Goal: Transaction & Acquisition: Purchase product/service

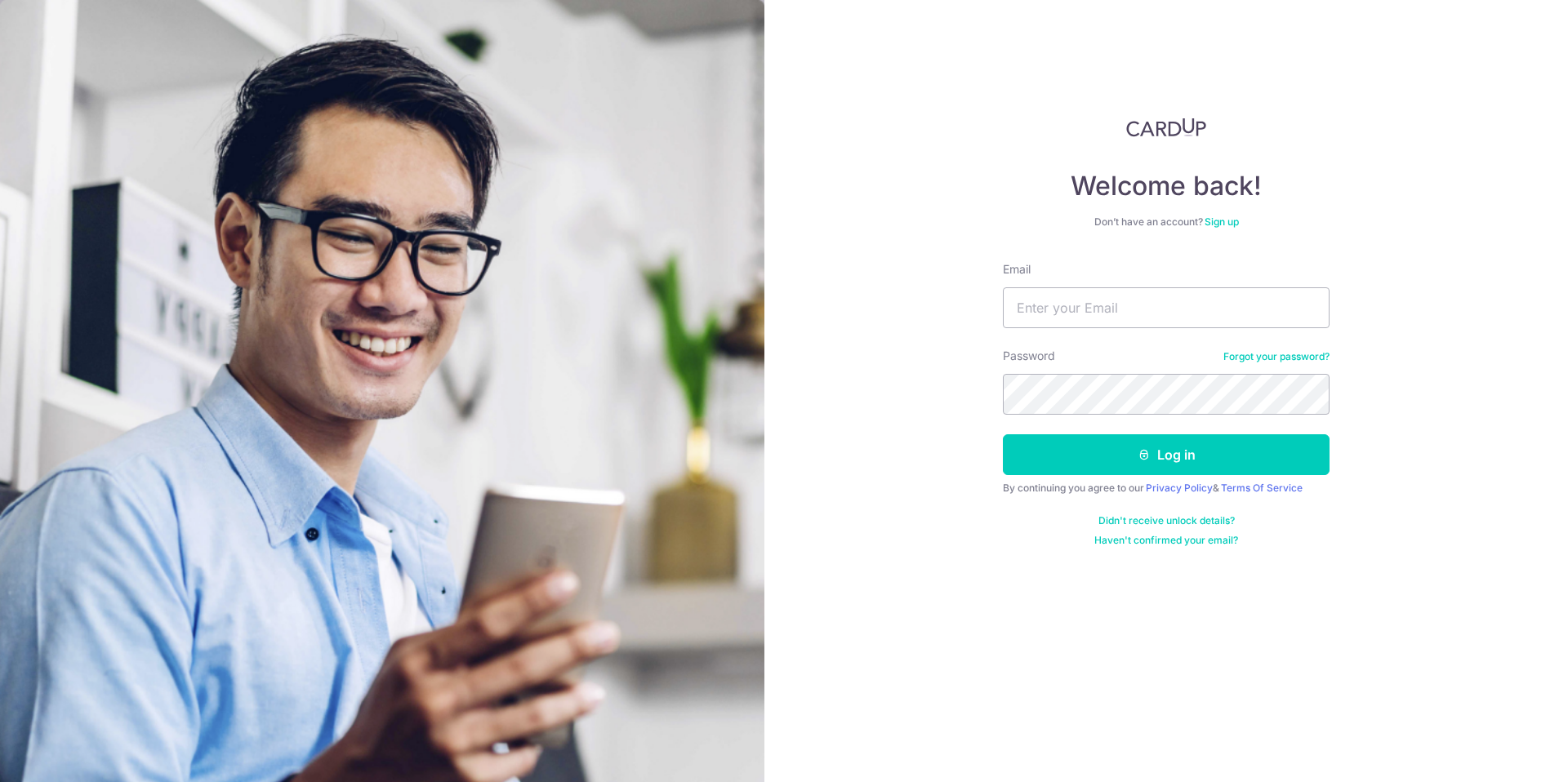
type input "[EMAIL_ADDRESS][DOMAIN_NAME]"
click at [1003, 435] on button "Log in" at bounding box center [1166, 454] width 327 height 40
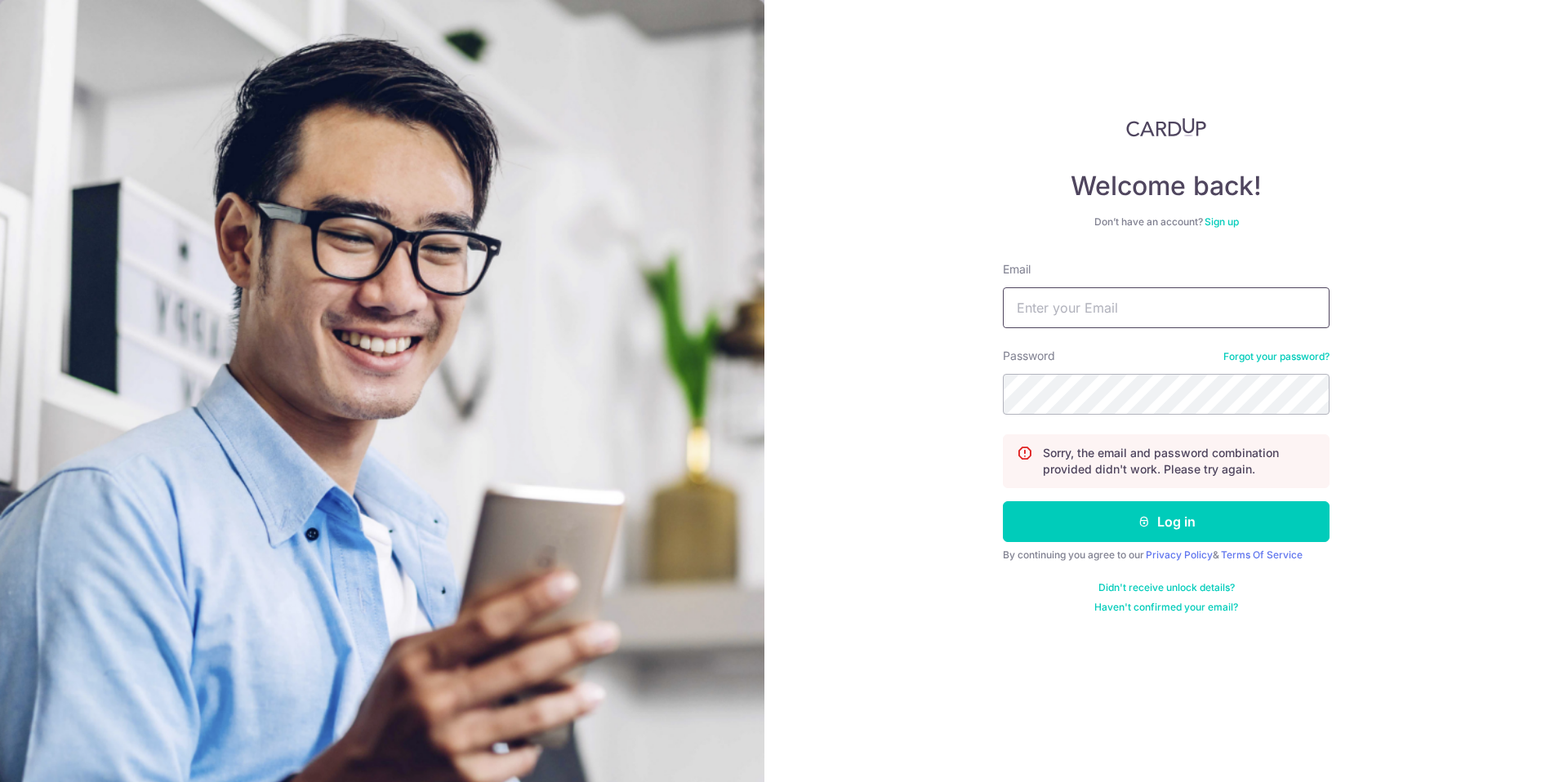
click at [1093, 320] on input "Email" at bounding box center [1166, 307] width 327 height 40
type input "[EMAIL_ADDRESS][DOMAIN_NAME]"
click at [1148, 521] on icon "submit" at bounding box center [1144, 521] width 14 height 13
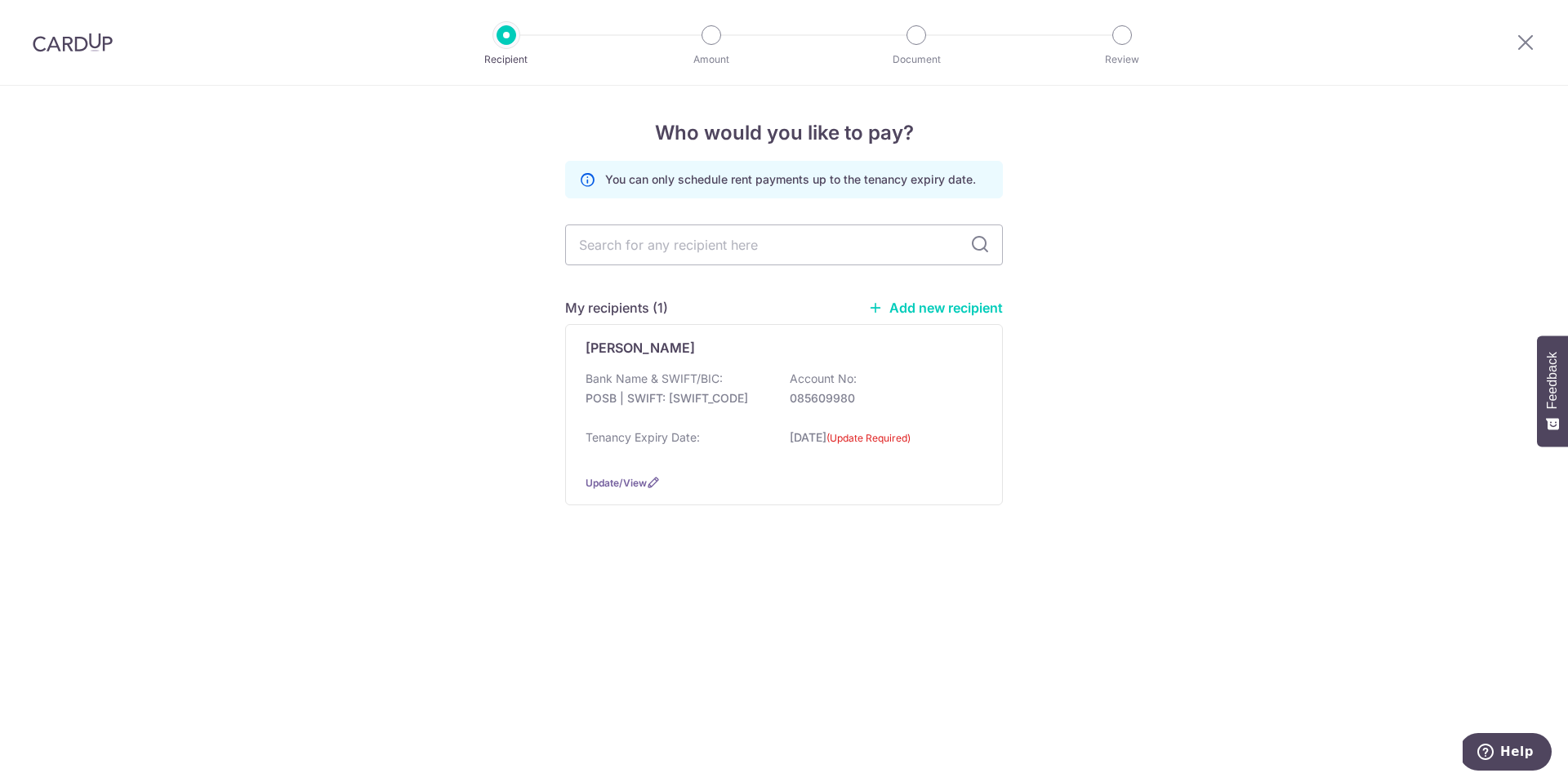
click at [907, 308] on link "Add new recipient" at bounding box center [935, 308] width 135 height 16
click at [651, 481] on icon at bounding box center [653, 482] width 14 height 13
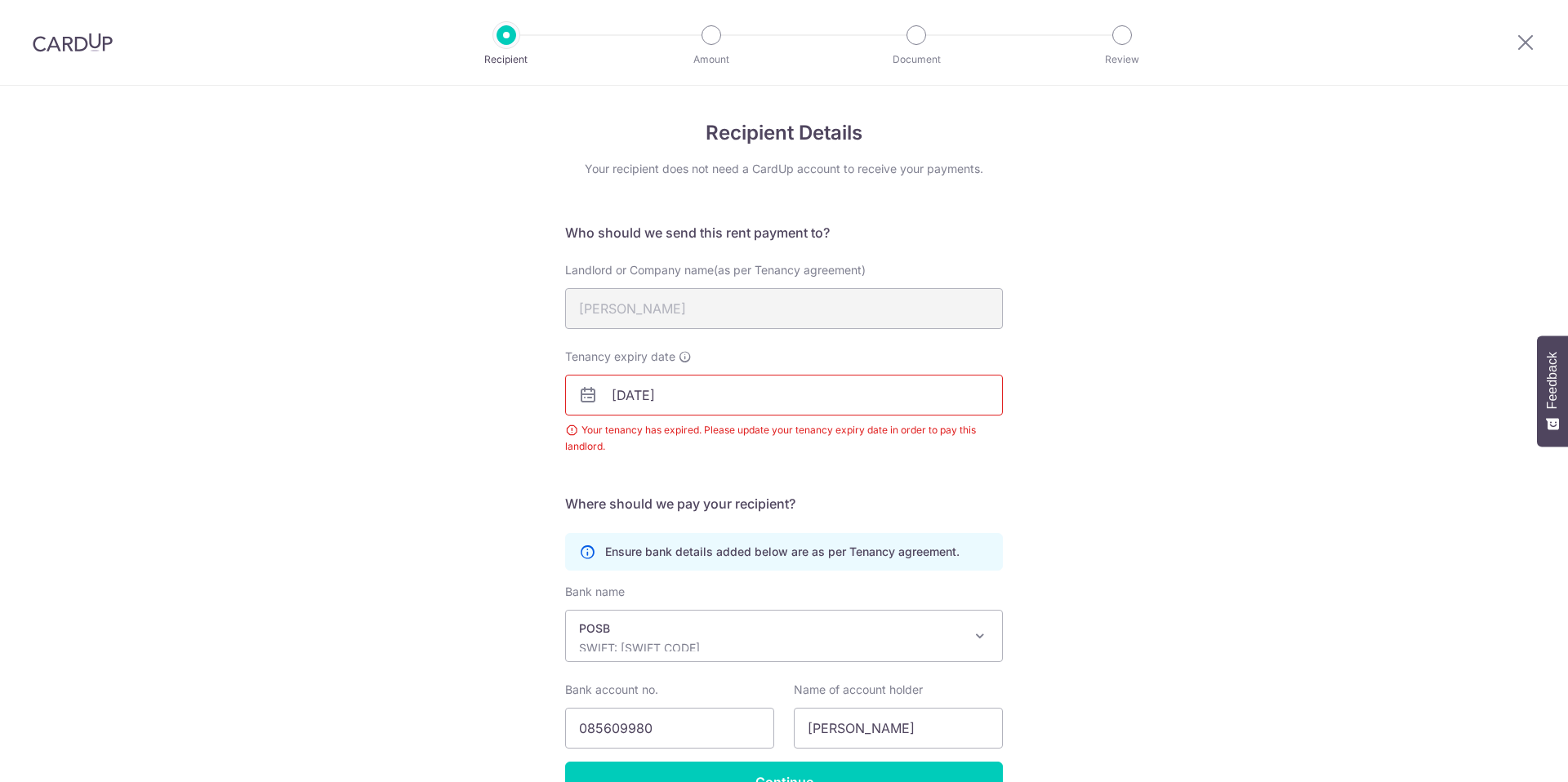
scroll to position [97, 0]
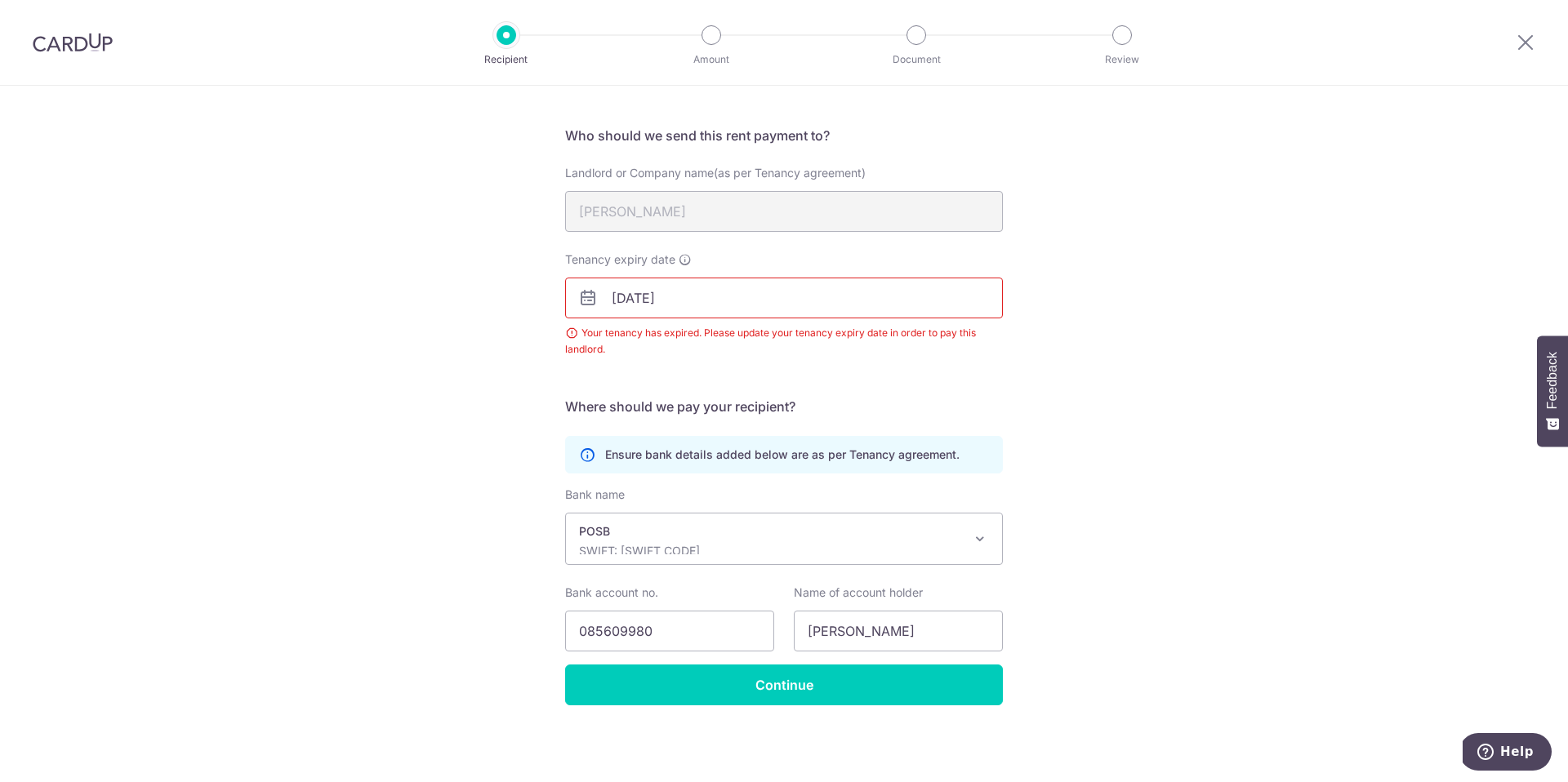
click at [78, 48] on img at bounding box center [72, 42] width 80 height 20
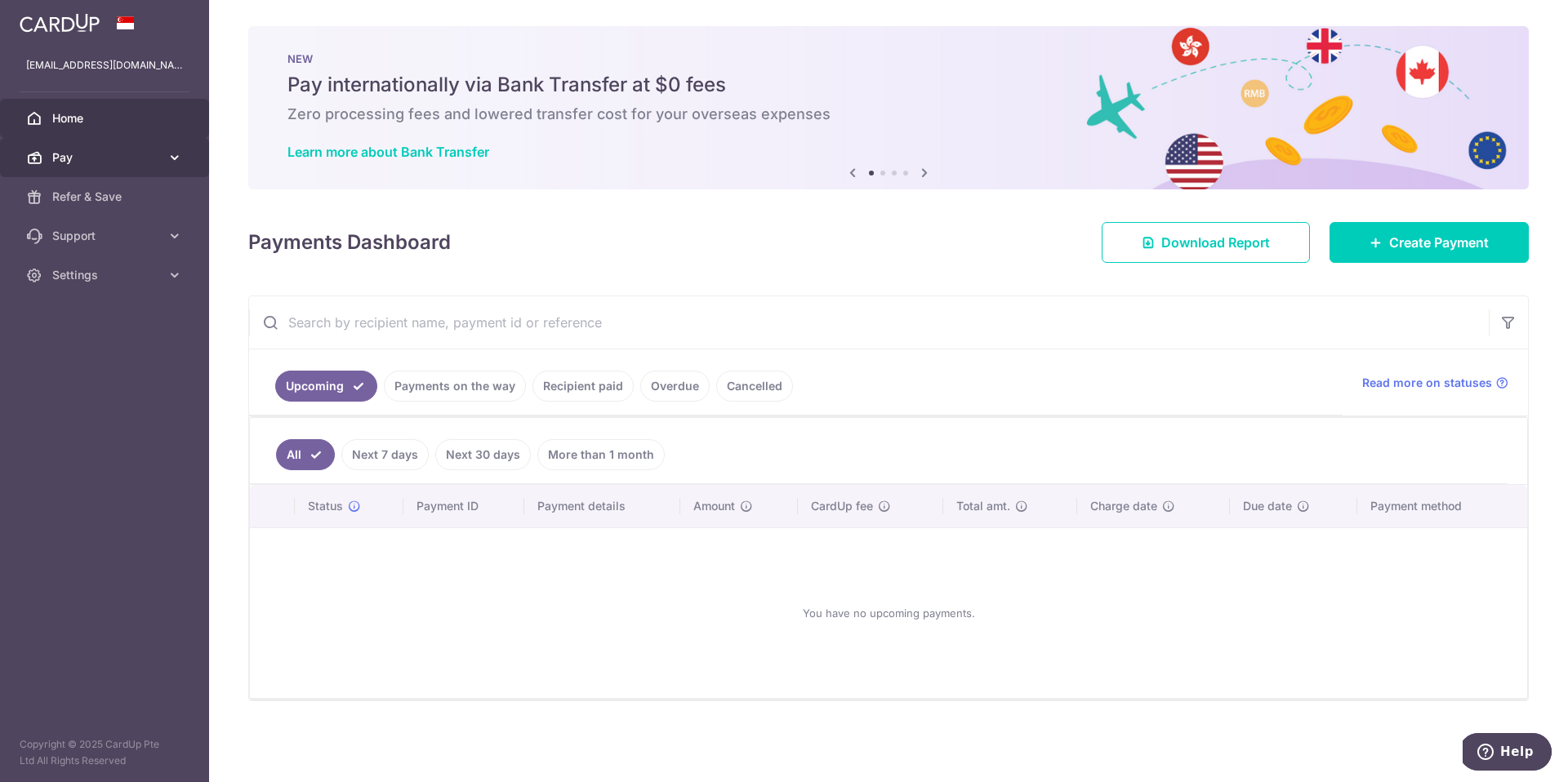
click at [172, 157] on icon at bounding box center [175, 157] width 16 height 16
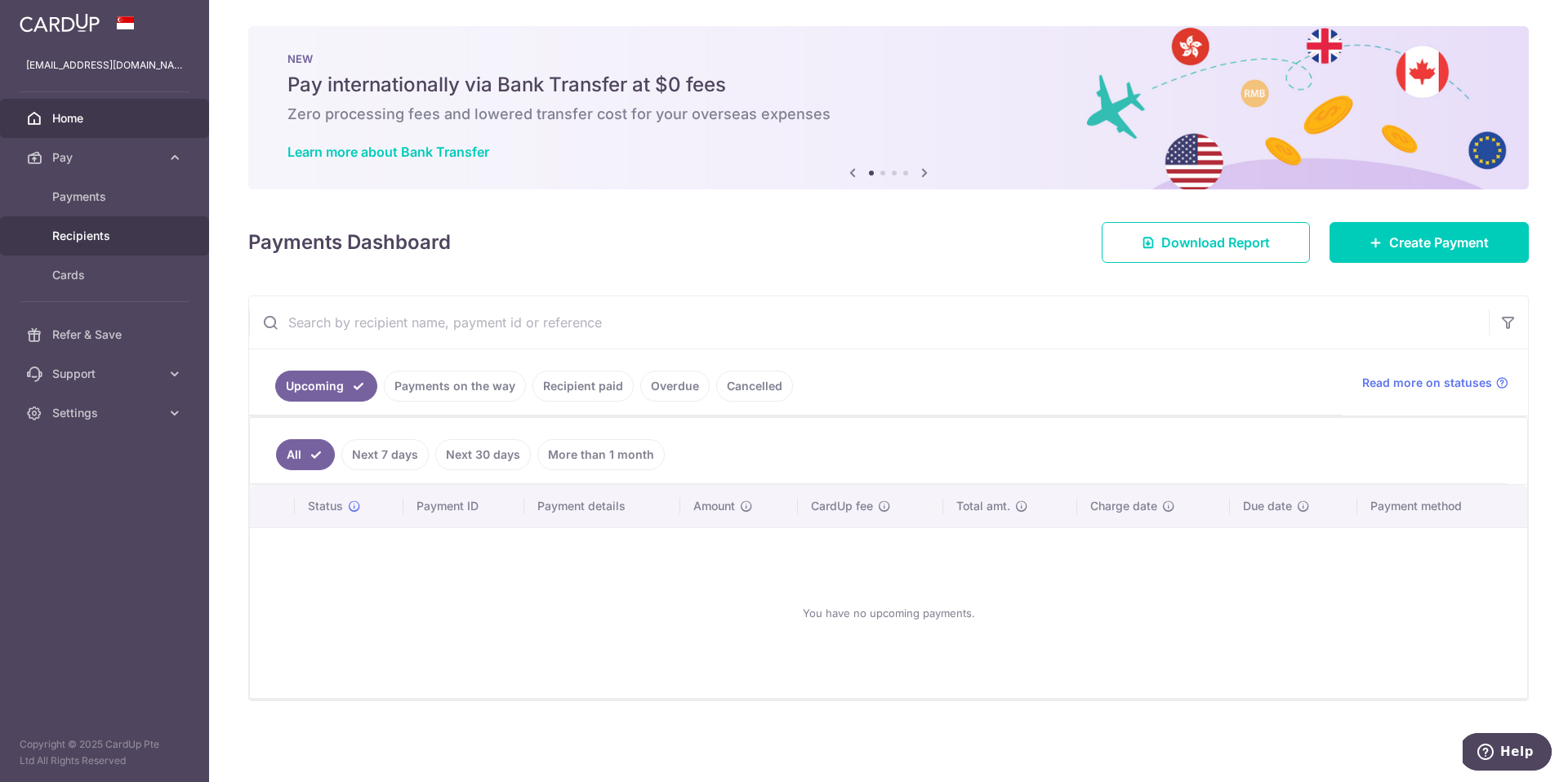
click at [70, 238] on span "Recipients" at bounding box center [106, 236] width 108 height 16
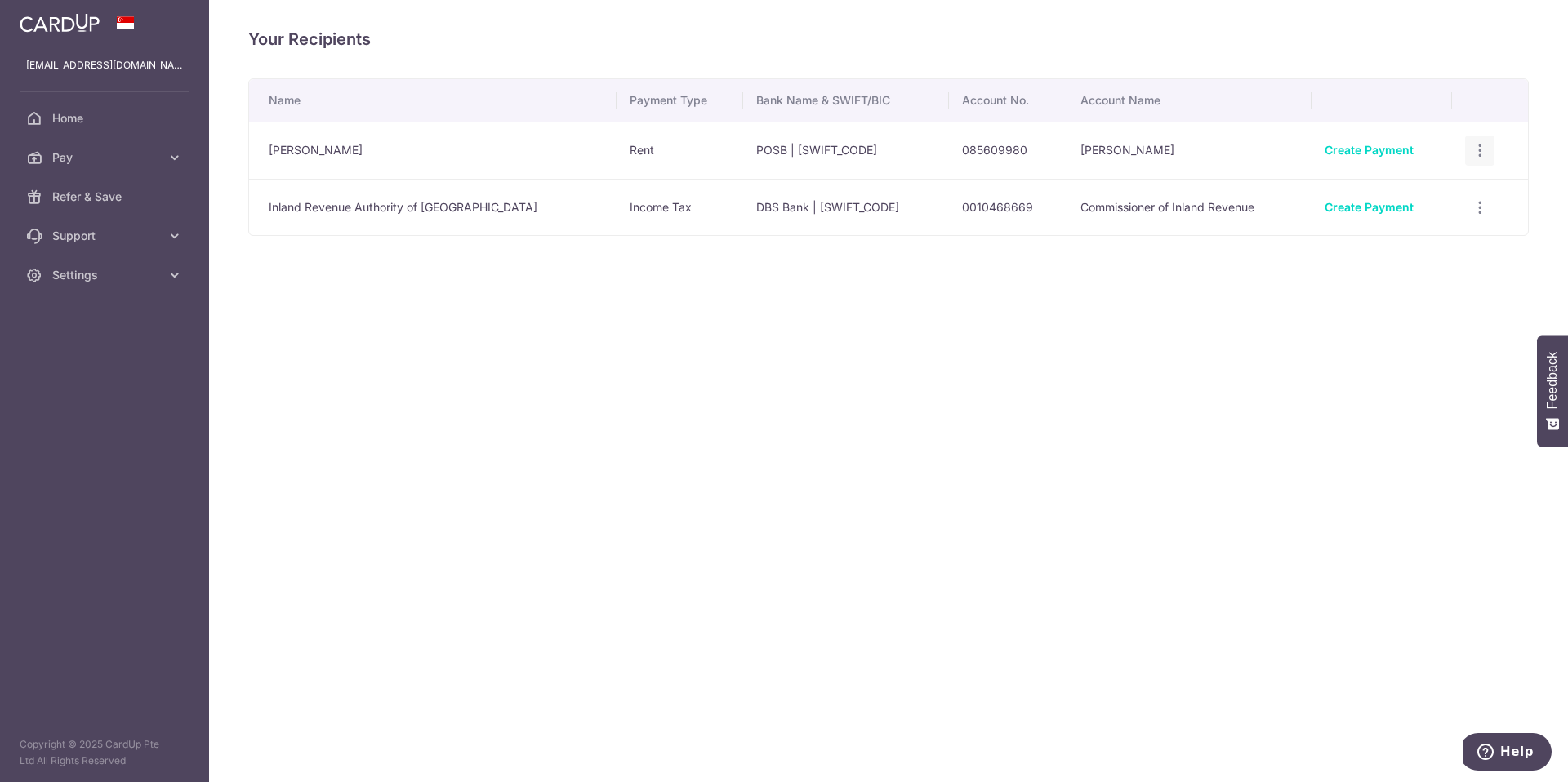
click at [1474, 146] on icon "button" at bounding box center [1480, 150] width 17 height 17
click at [1387, 194] on span "View/Edit" at bounding box center [1424, 196] width 111 height 20
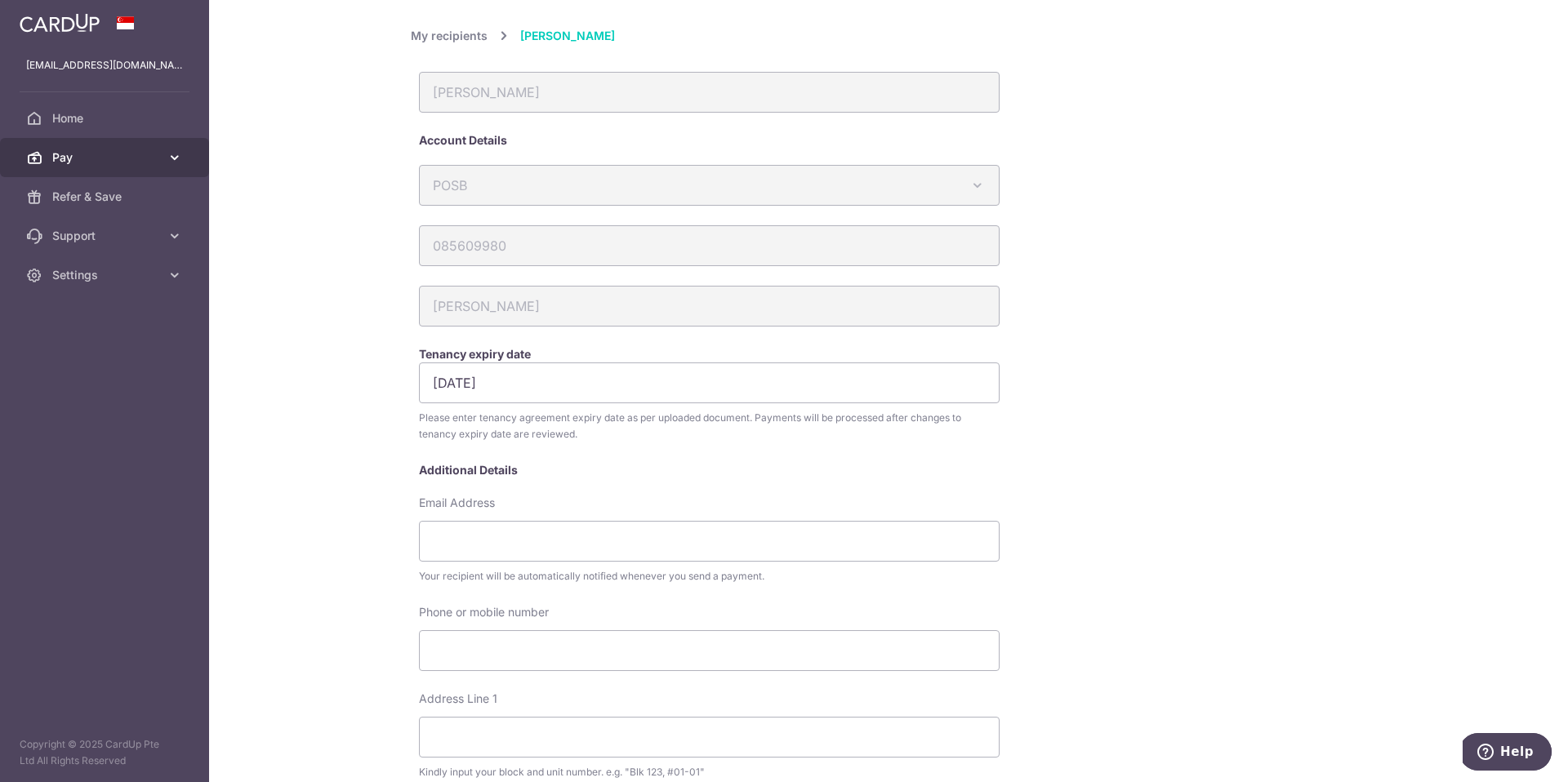
click at [91, 154] on span "Pay" at bounding box center [106, 157] width 108 height 16
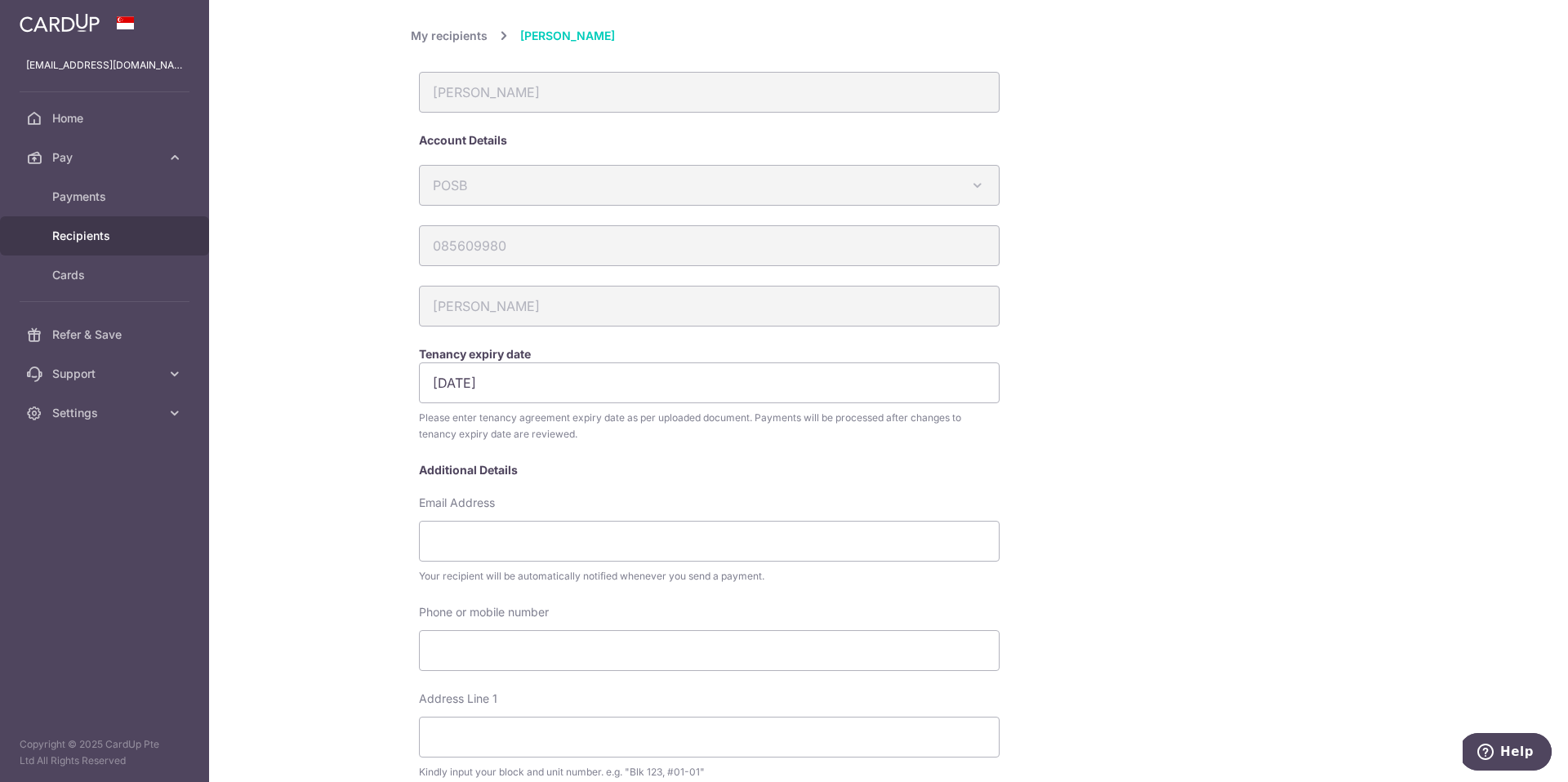
click at [76, 234] on span "Recipients" at bounding box center [106, 236] width 108 height 16
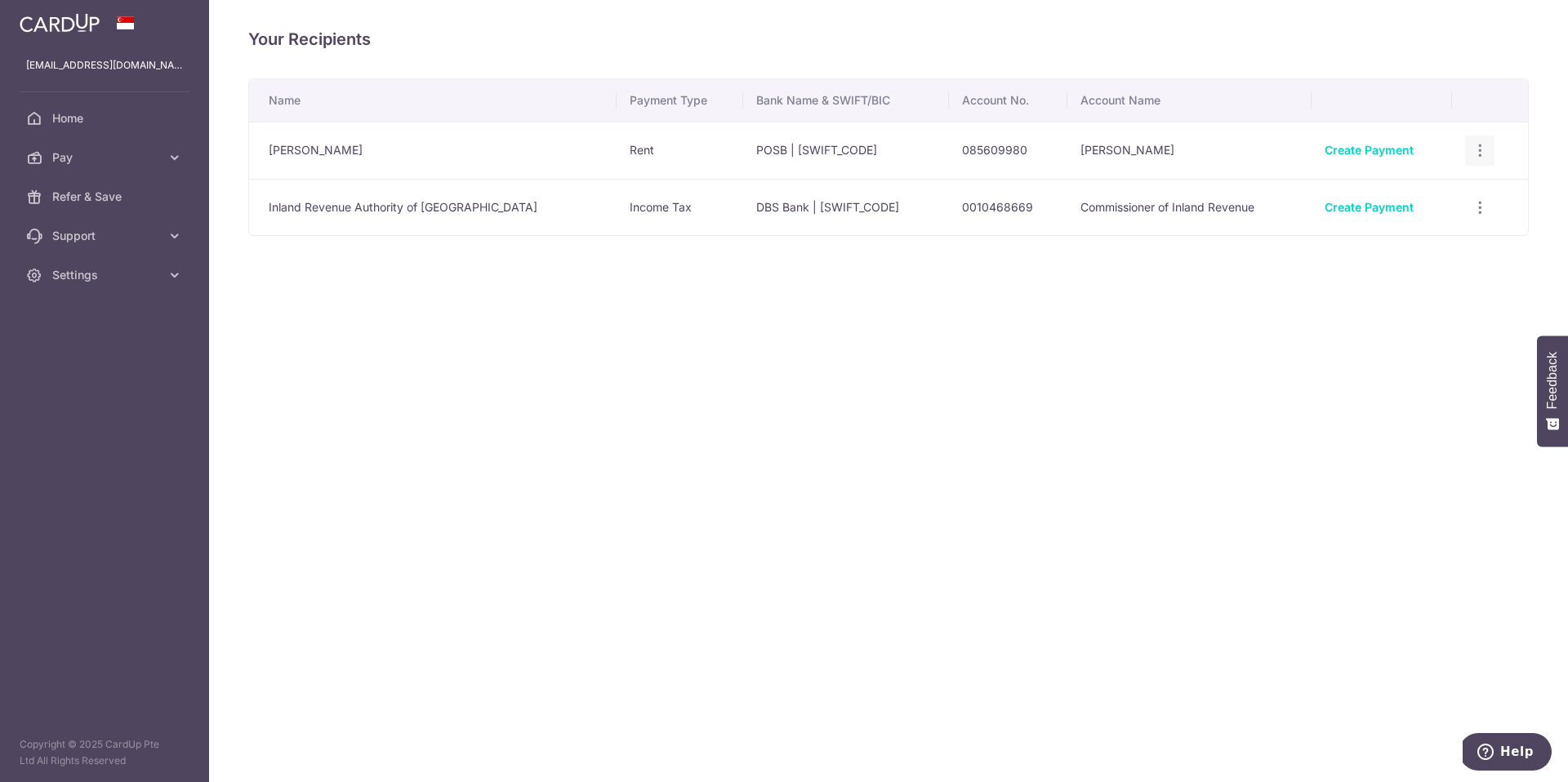
click at [1472, 148] on icon "button" at bounding box center [1480, 150] width 17 height 17
click at [798, 284] on div "Your Recipients Name Payment Type Bank Name & SWIFT/BIC Account No. Account Nam…" at bounding box center [888, 391] width 1359 height 782
click at [1476, 149] on icon "button" at bounding box center [1480, 150] width 17 height 17
click at [1380, 233] on span "Linked Payments" at bounding box center [1421, 235] width 104 height 16
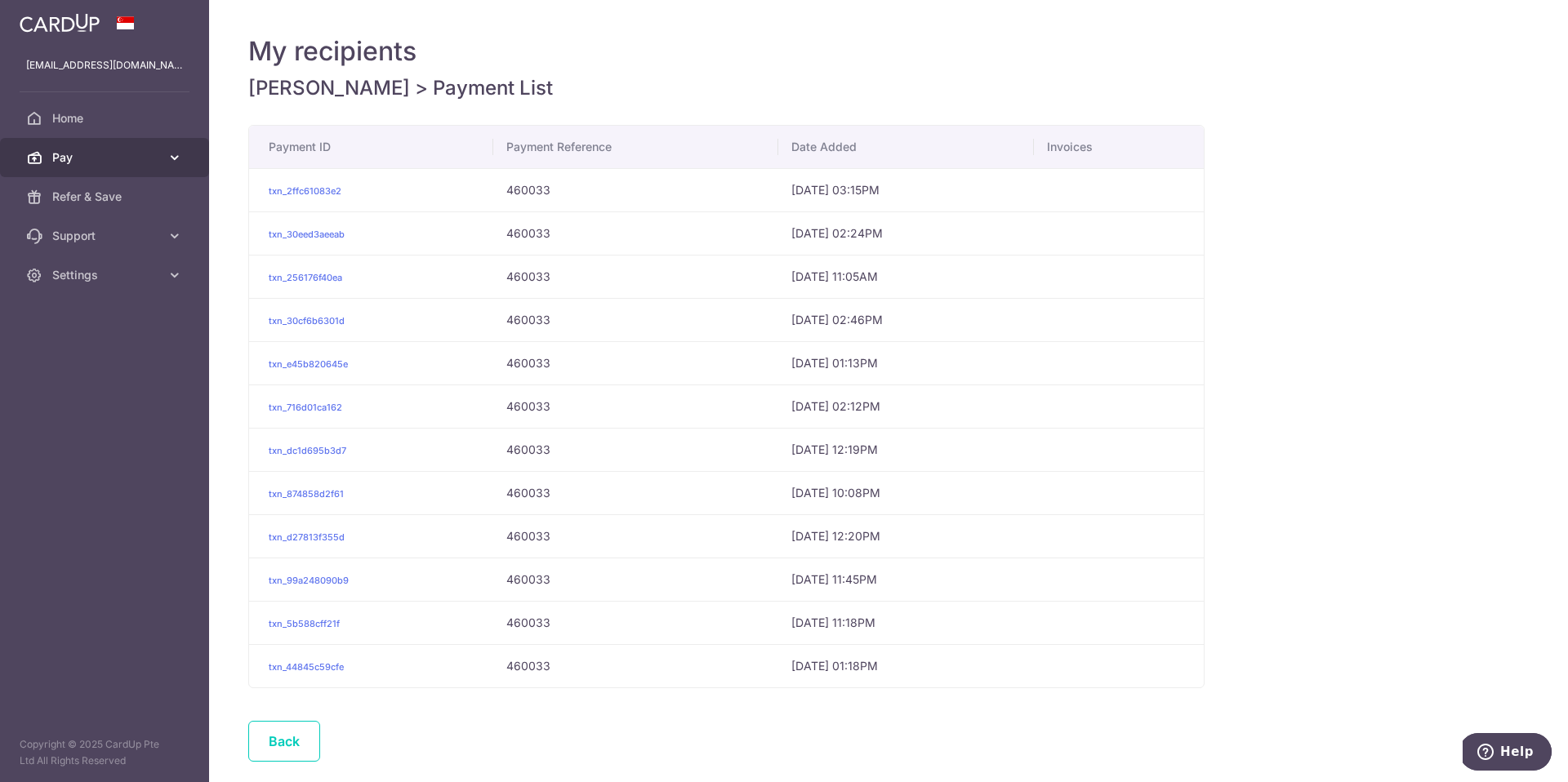
click at [59, 145] on link "Pay" at bounding box center [104, 157] width 209 height 40
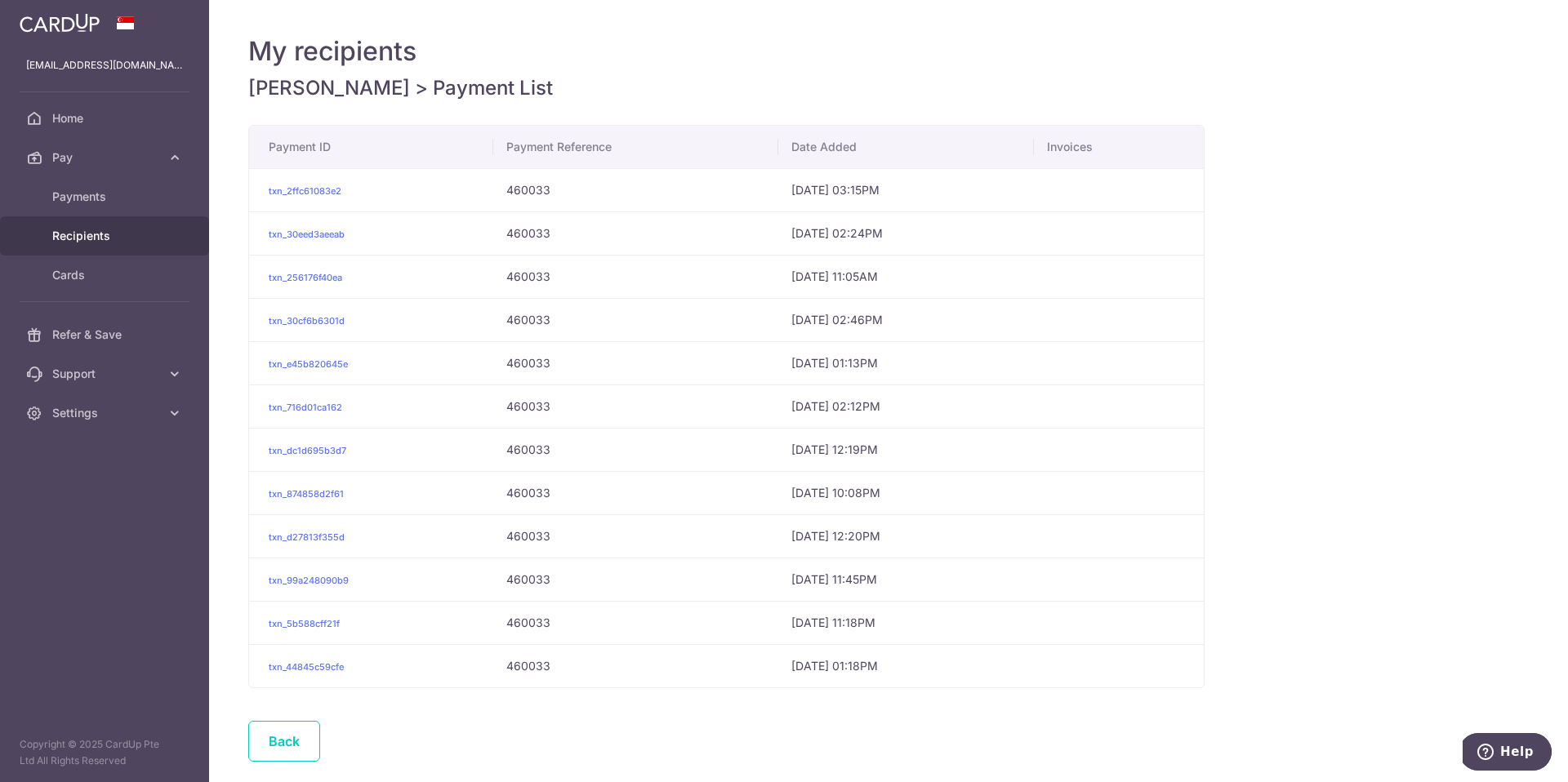
click at [56, 231] on span "Recipients" at bounding box center [106, 236] width 108 height 16
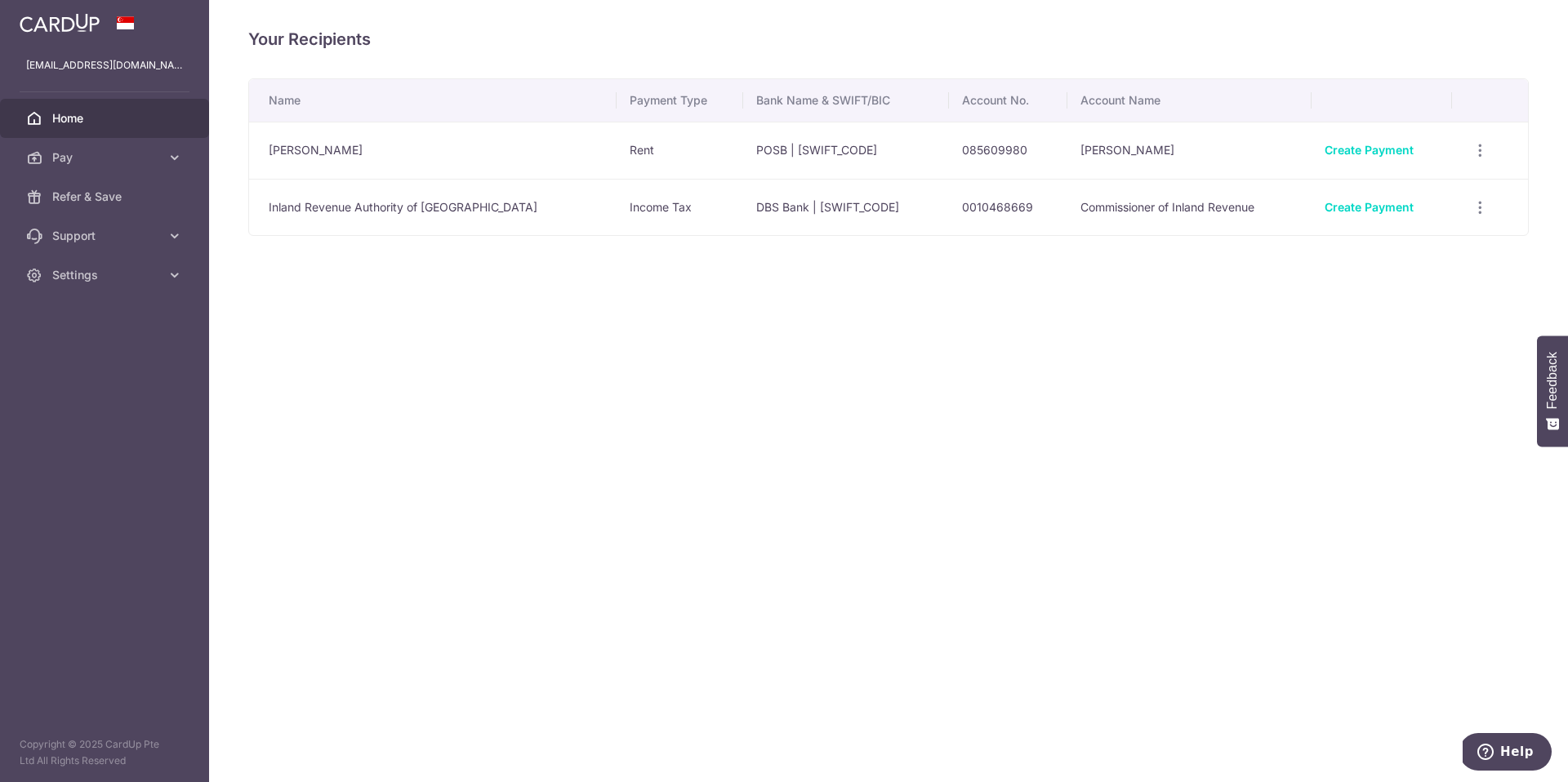
click at [71, 119] on span "Home" at bounding box center [106, 118] width 108 height 16
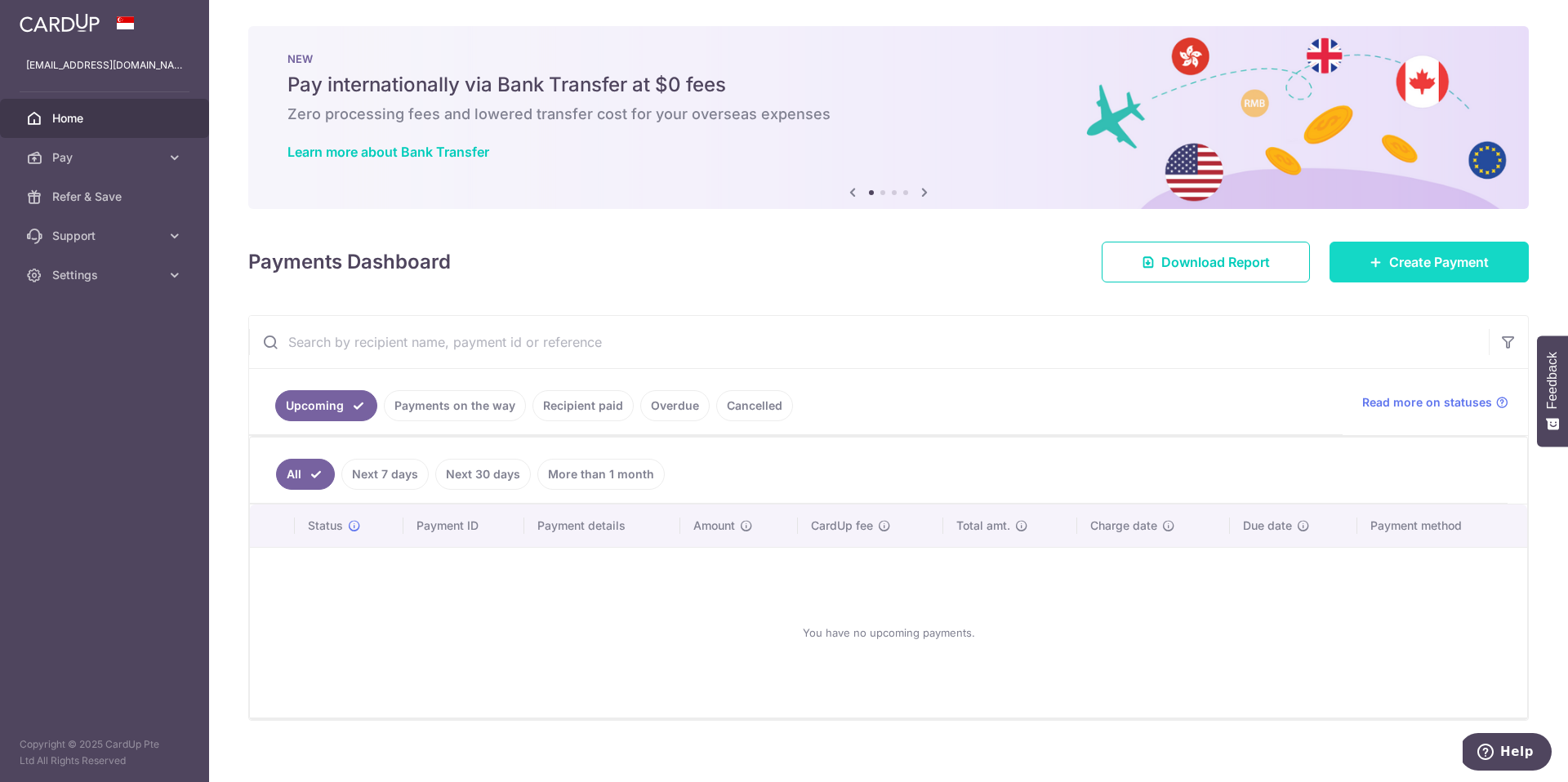
click at [1412, 254] on span "Create Payment" at bounding box center [1438, 262] width 100 height 20
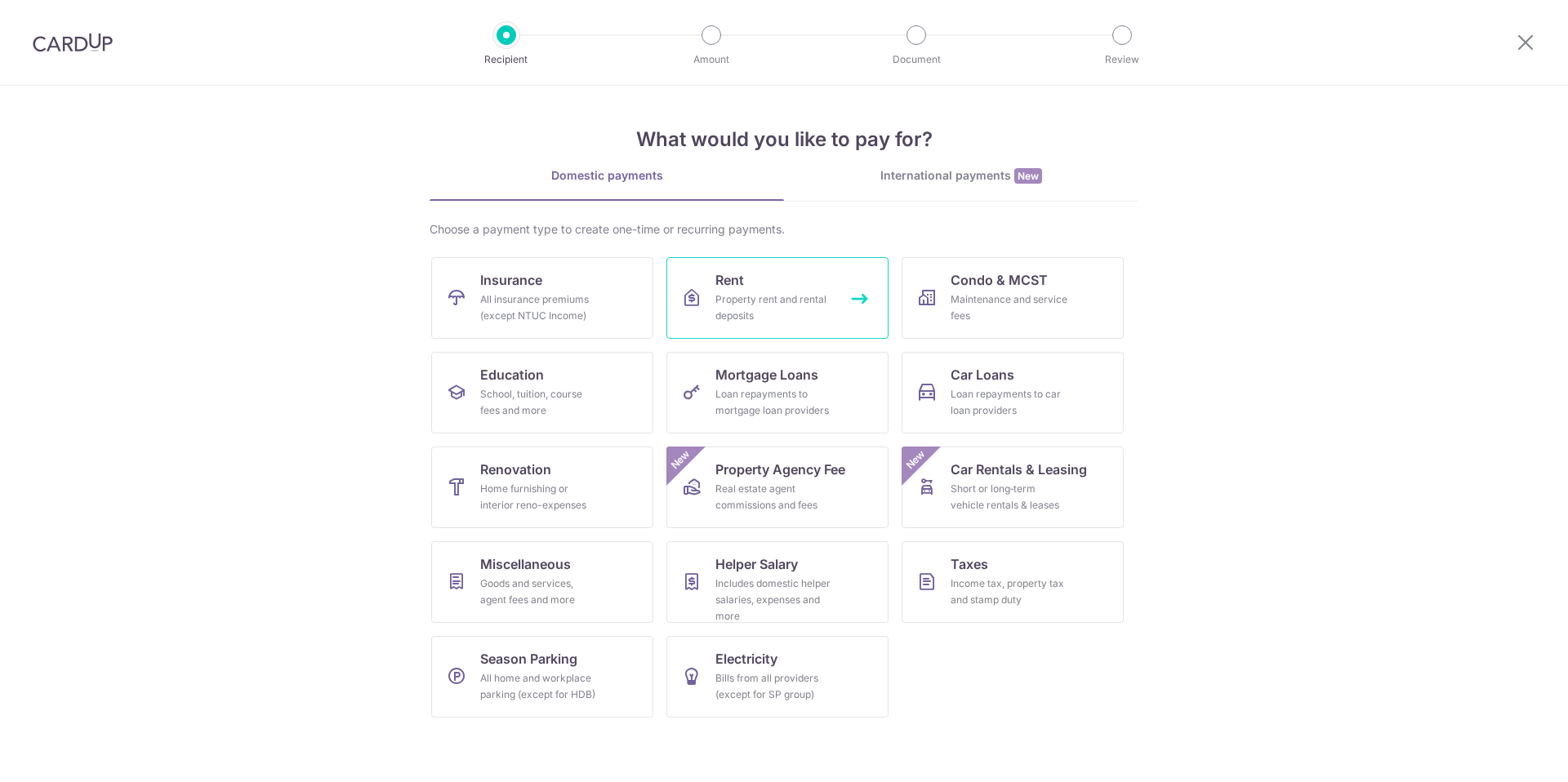
click at [716, 287] on span "Rent" at bounding box center [730, 280] width 29 height 20
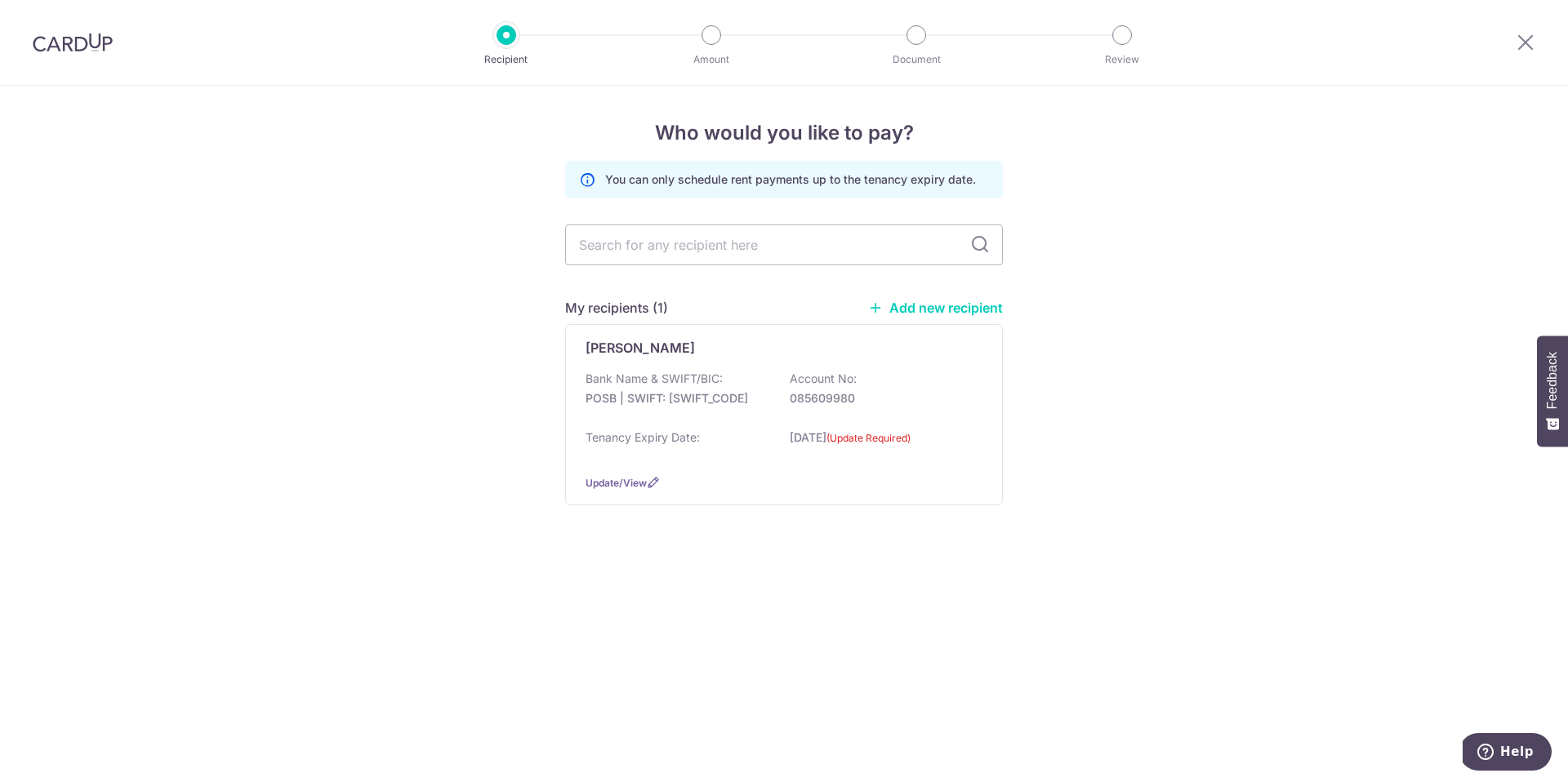
click at [908, 303] on link "Add new recipient" at bounding box center [935, 308] width 135 height 16
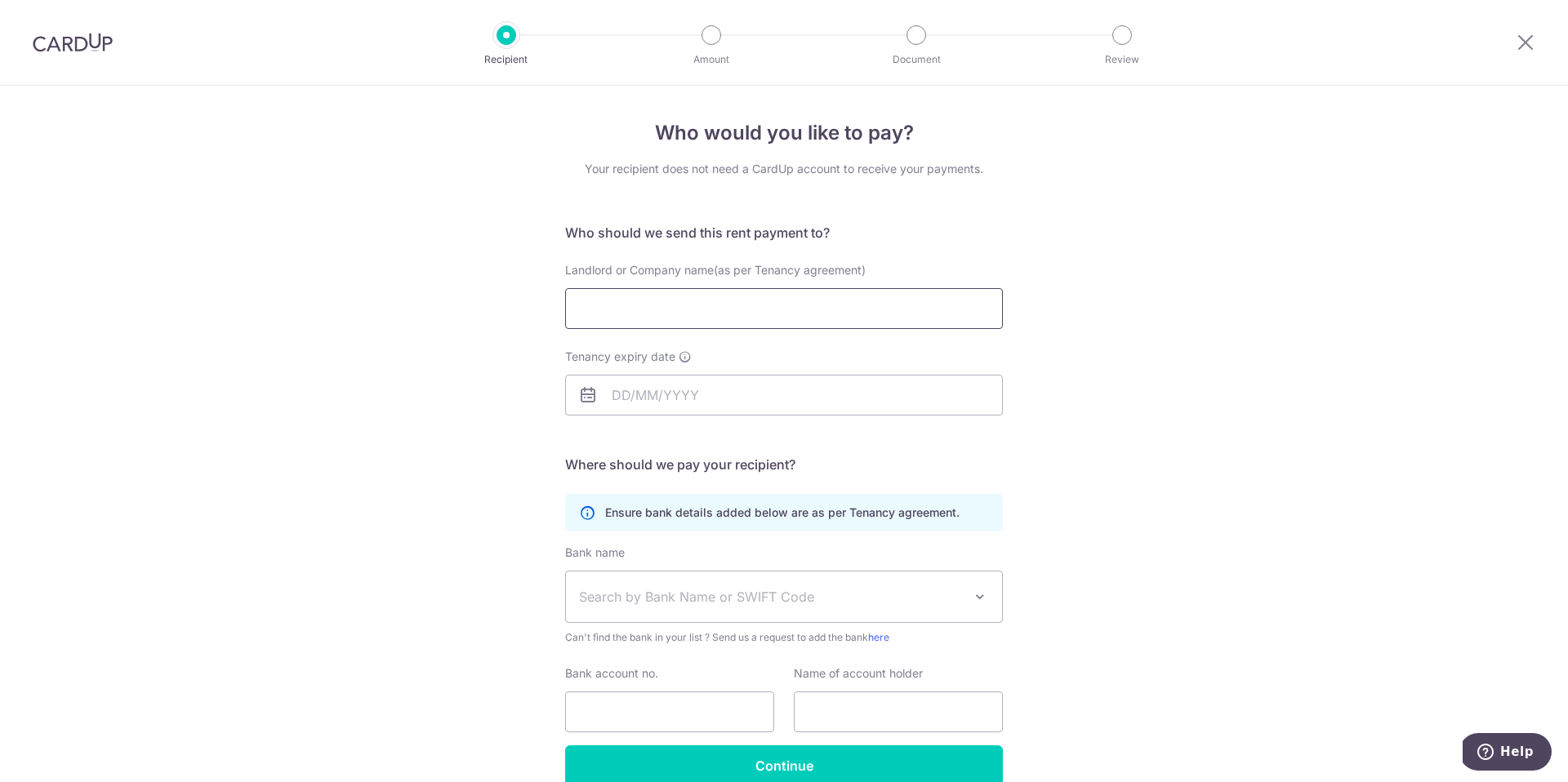
click at [592, 297] on input "Landlord or Company name(as per Tenancy agreement)" at bounding box center [784, 308] width 437 height 40
